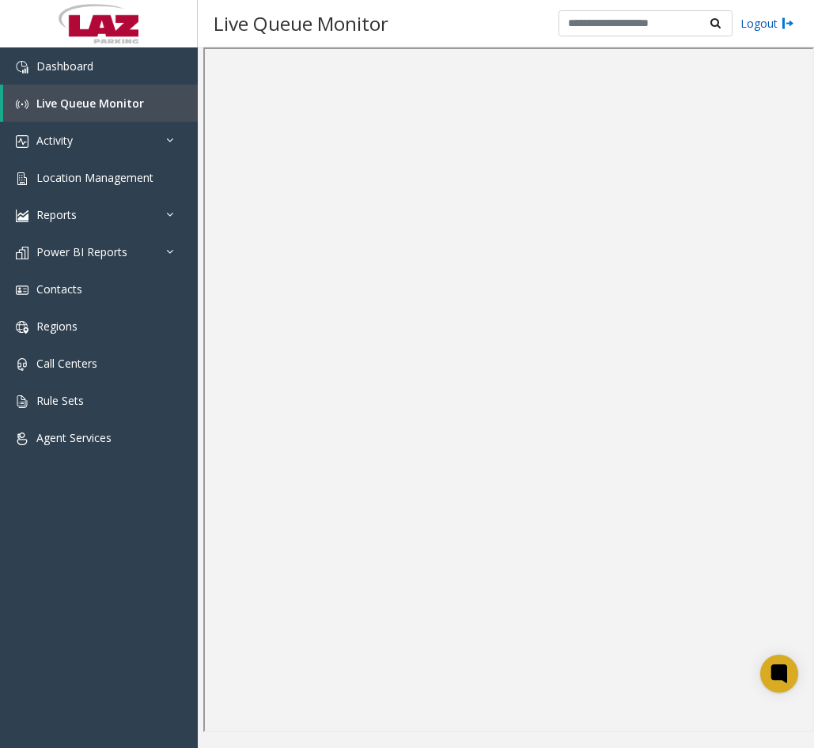
drag, startPoint x: 0, startPoint y: 0, endPoint x: 783, endPoint y: 27, distance: 783.5
click at [783, 27] on img at bounding box center [787, 23] width 13 height 17
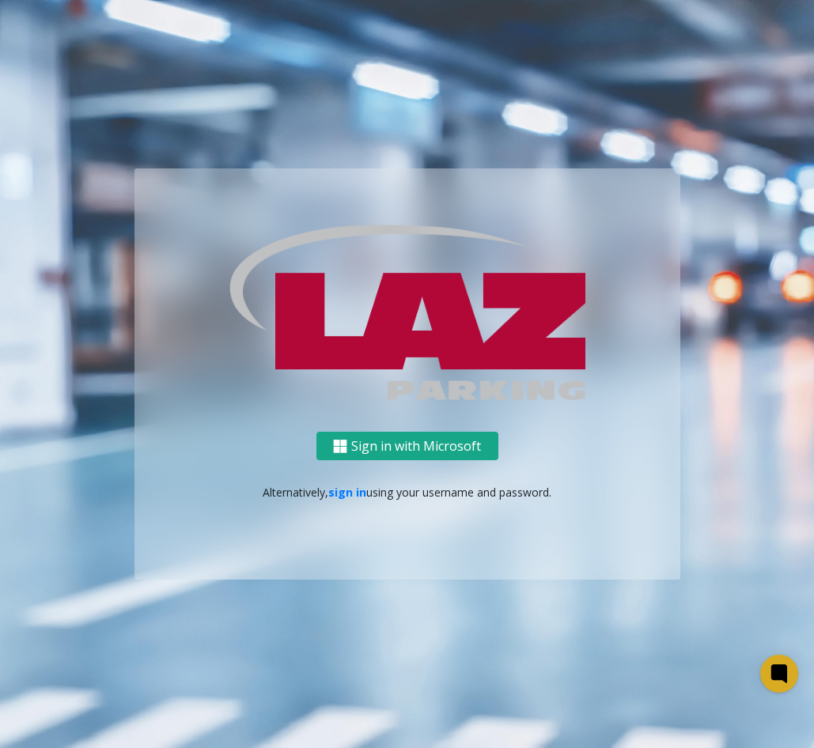
click at [411, 448] on button "Sign in with Microsoft" at bounding box center [407, 446] width 182 height 29
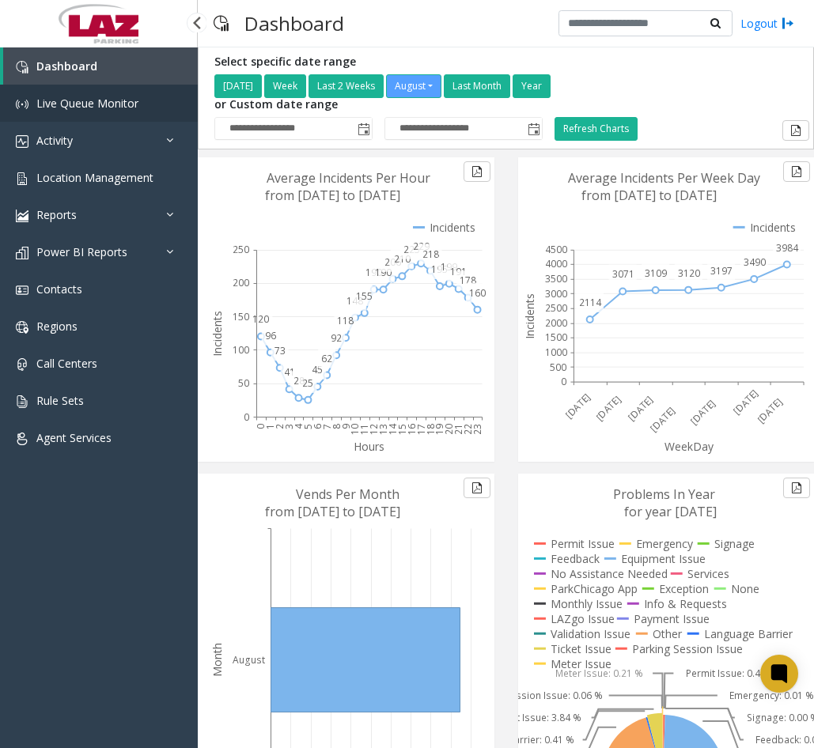
click at [116, 104] on span "Live Queue Monitor" at bounding box center [87, 103] width 102 height 15
